Goal: Navigation & Orientation: Find specific page/section

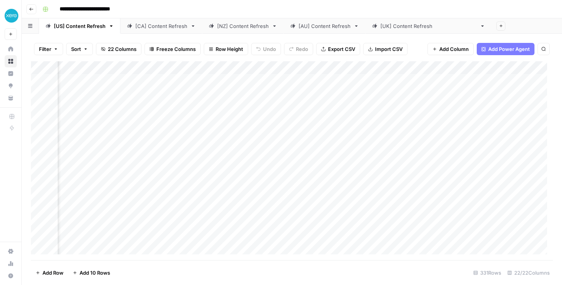
scroll to position [0, 276]
click at [490, 14] on div "**********" at bounding box center [296, 9] width 515 height 12
click at [470, 13] on div "**********" at bounding box center [296, 9] width 515 height 12
click at [313, 9] on div "**********" at bounding box center [296, 9] width 515 height 12
